Goal: Information Seeking & Learning: Learn about a topic

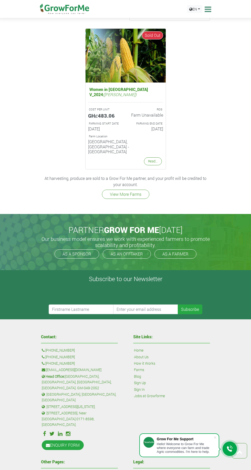
click at [209, 9] on icon at bounding box center [207, 9] width 8 height 8
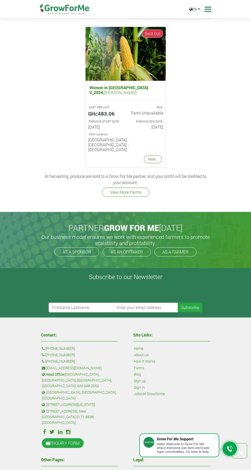
scroll to position [853, 0]
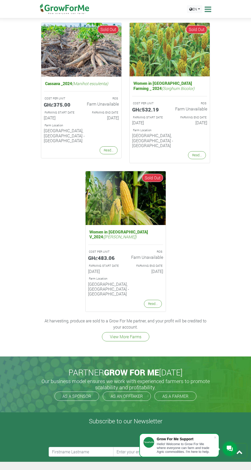
click at [208, 9] on icon at bounding box center [207, 9] width 8 height 8
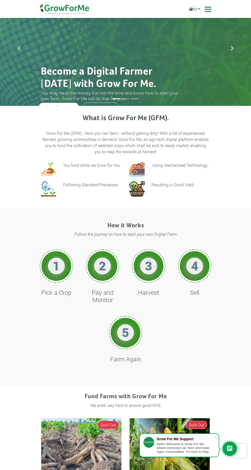
scroll to position [0, 0]
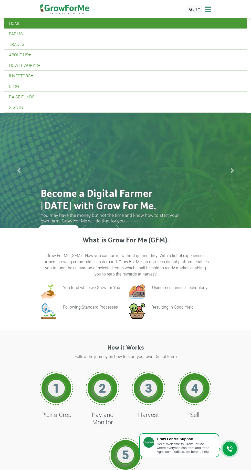
click at [29, 75] on link "Investors" at bounding box center [125, 76] width 243 height 10
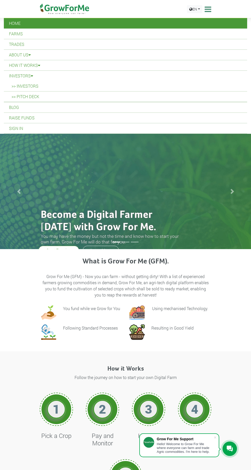
click at [39, 77] on link "Investors" at bounding box center [125, 76] width 243 height 10
click at [36, 95] on link ">> Pitch Deck" at bounding box center [125, 96] width 243 height 10
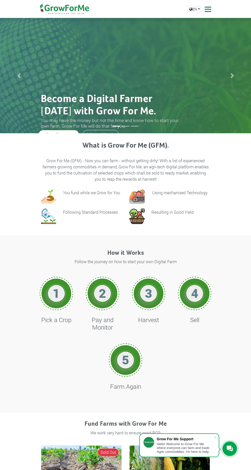
click at [210, 6] on icon at bounding box center [207, 9] width 8 height 8
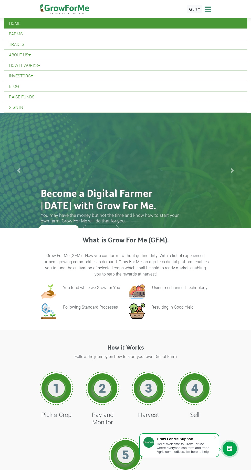
click at [28, 75] on link "Investors" at bounding box center [125, 76] width 243 height 10
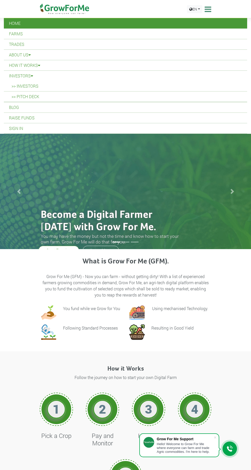
click at [35, 86] on link ">> Investors" at bounding box center [125, 86] width 243 height 10
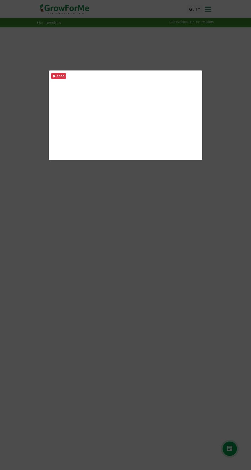
click at [145, 240] on div "Close" at bounding box center [125, 235] width 251 height 470
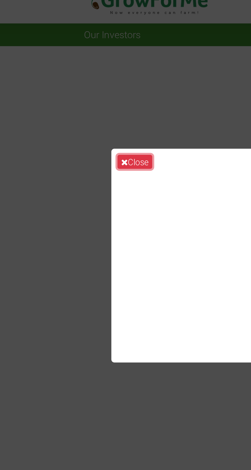
click at [57, 79] on button "Close" at bounding box center [58, 76] width 15 height 6
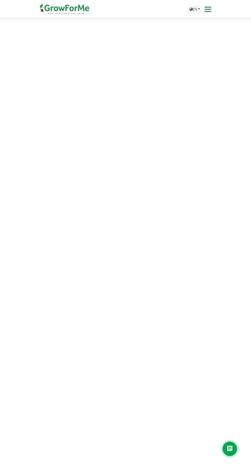
scroll to position [147, 0]
